Goal: Information Seeking & Learning: Learn about a topic

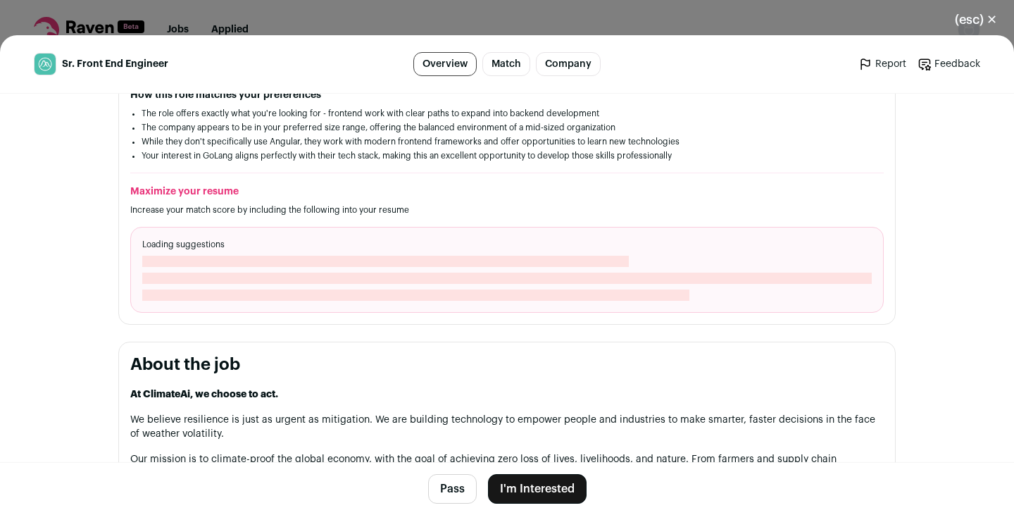
scroll to position [411, 0]
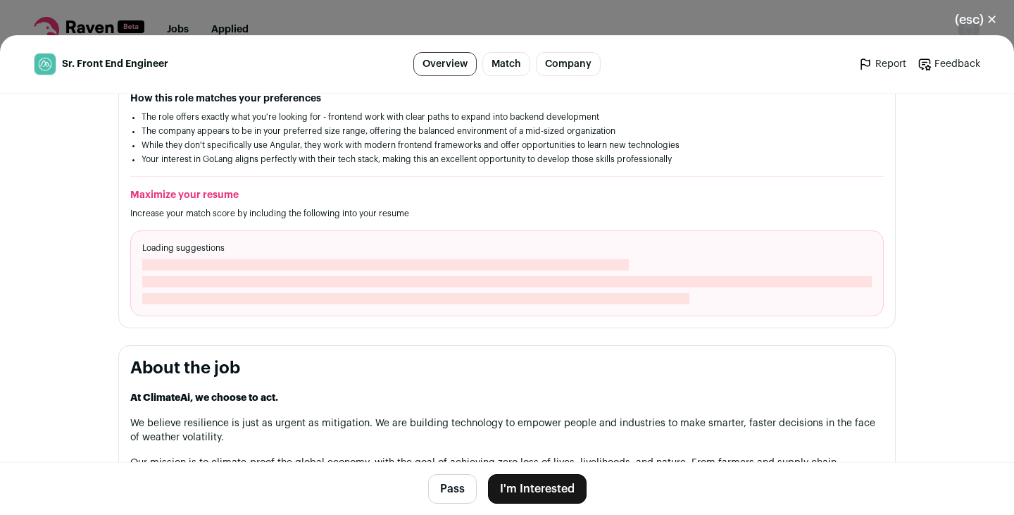
click at [492, 255] on div "Loading suggestions" at bounding box center [507, 273] width 754 height 86
click at [434, 255] on div "Loading suggestions" at bounding box center [507, 273] width 754 height 86
click at [501, 54] on link "Match" at bounding box center [506, 64] width 48 height 24
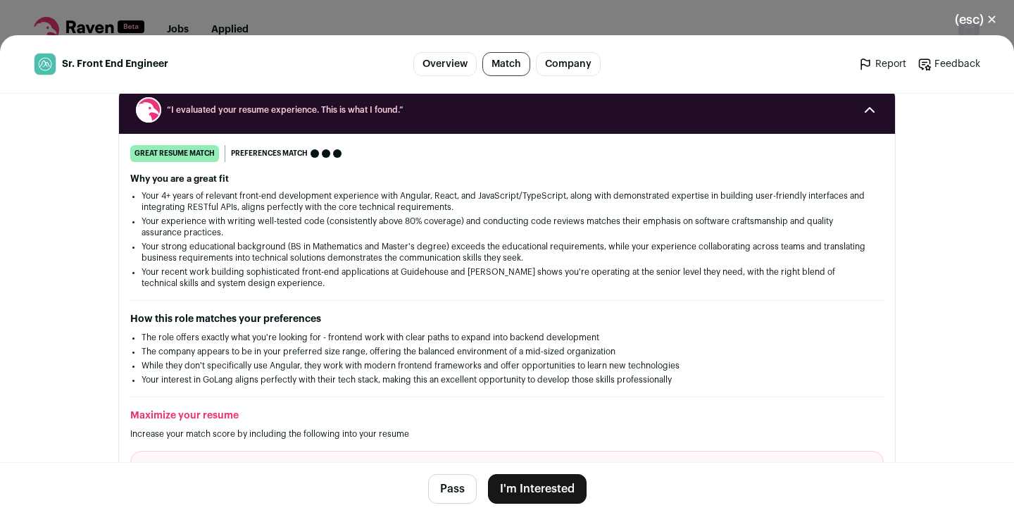
scroll to position [173, 0]
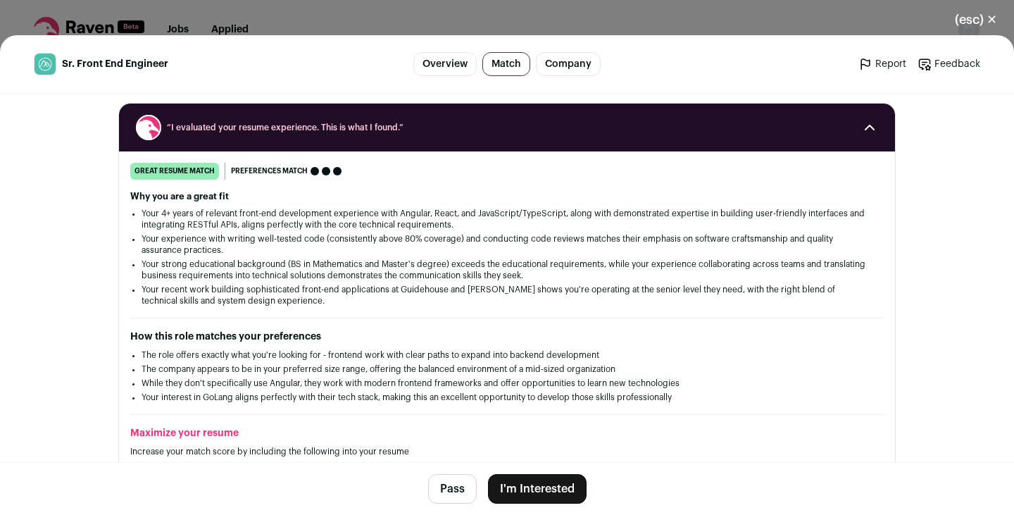
click at [570, 59] on link "Company" at bounding box center [568, 64] width 65 height 24
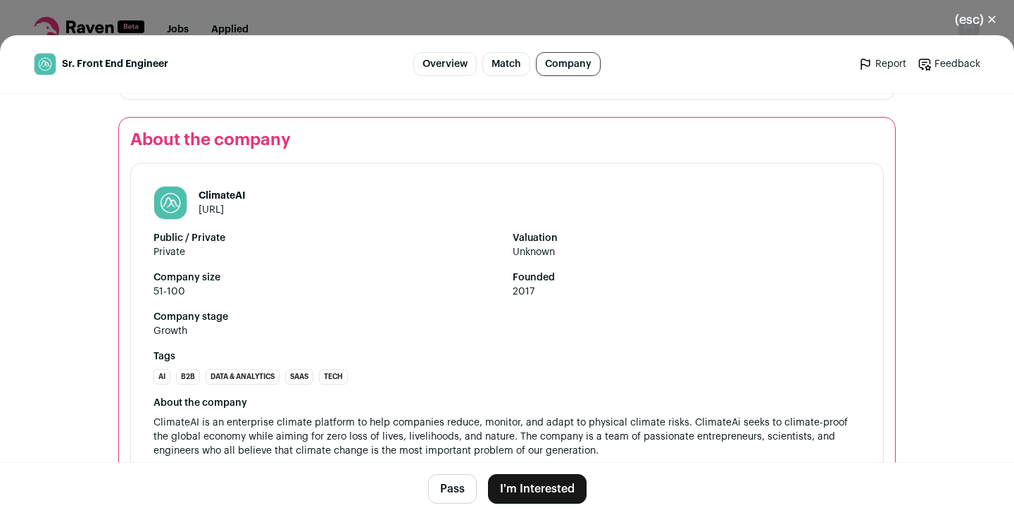
click at [492, 66] on link "Match" at bounding box center [506, 64] width 48 height 24
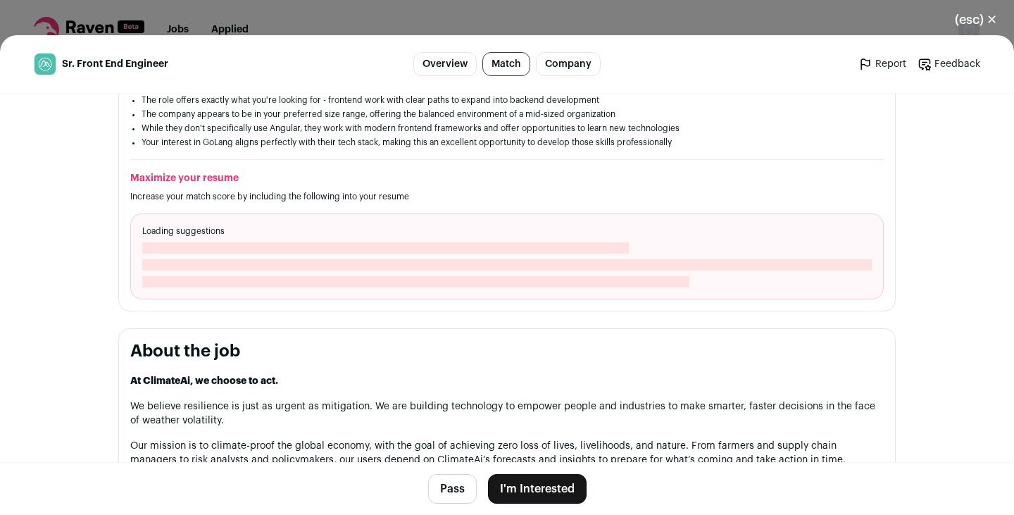
scroll to position [432, 0]
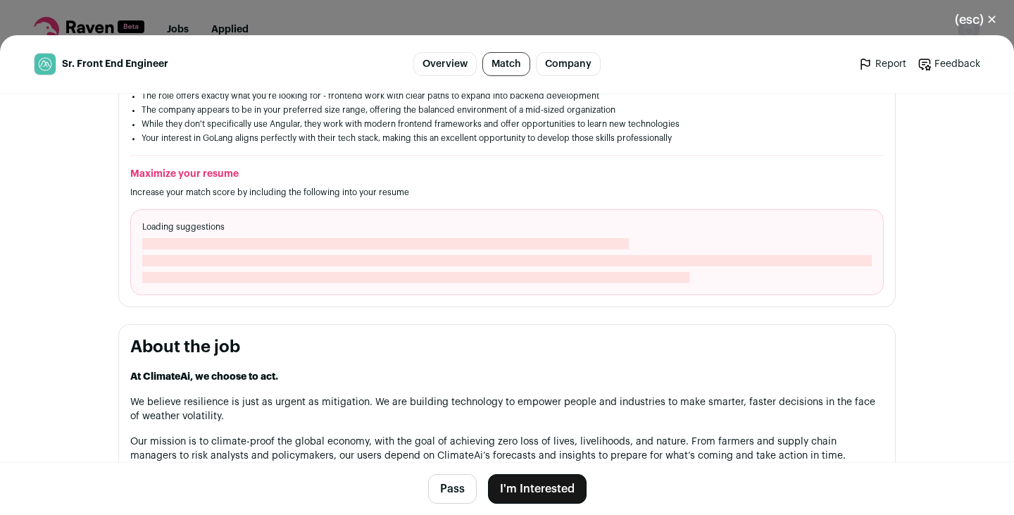
click at [411, 247] on span "Close modal via background" at bounding box center [385, 243] width 487 height 11
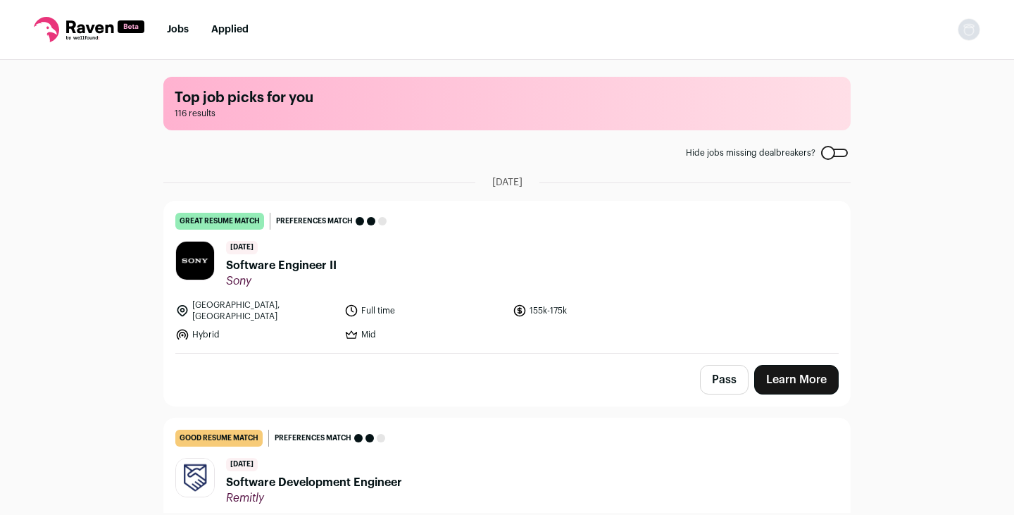
click at [420, 257] on header "1 day ago Software Engineer II Sony" at bounding box center [506, 264] width 663 height 47
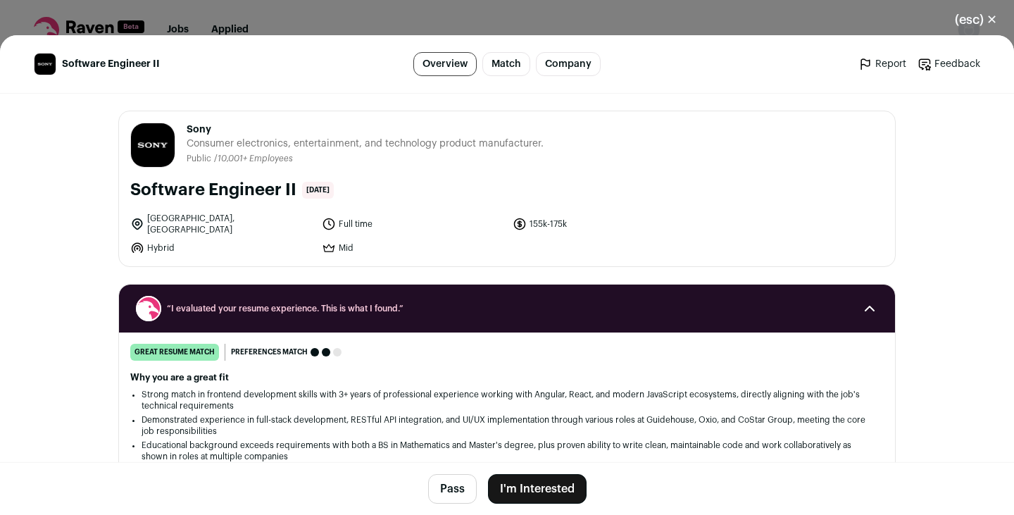
scroll to position [567, 0]
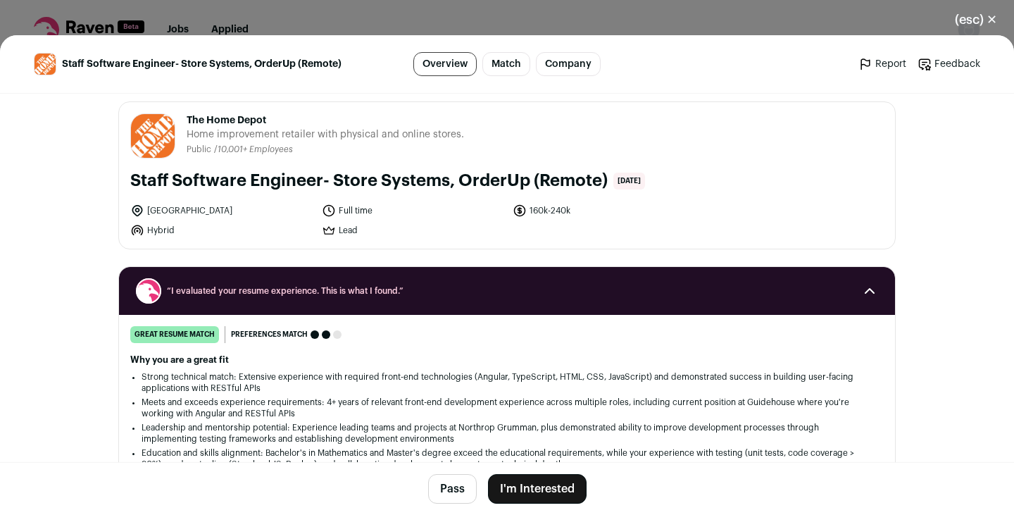
scroll to position [336, 0]
